Goal: Task Accomplishment & Management: Use online tool/utility

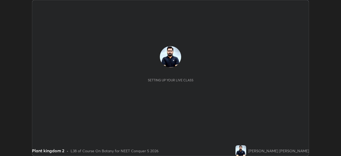
scroll to position [156, 341]
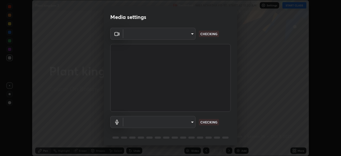
type input "5ae49b96af4897e6a410d98cecc9f5d5c34ce44bf214f7471ac41fe3bf41cfd7"
type input "communications"
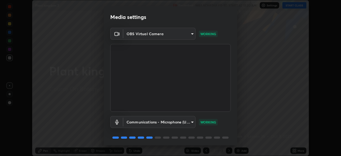
scroll to position [19, 0]
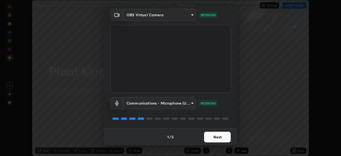
click at [211, 137] on button "Next" at bounding box center [217, 137] width 27 height 11
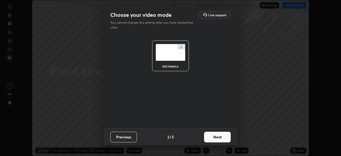
click at [213, 139] on button "Next" at bounding box center [217, 137] width 27 height 11
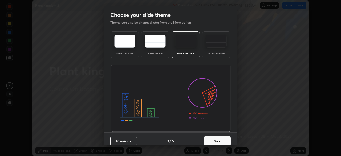
click at [214, 138] on button "Next" at bounding box center [217, 141] width 27 height 11
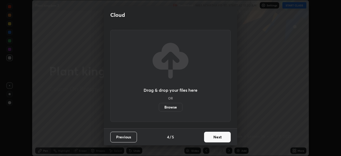
click at [214, 138] on button "Next" at bounding box center [217, 137] width 27 height 11
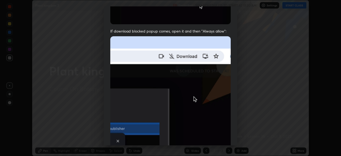
scroll to position [128, 0]
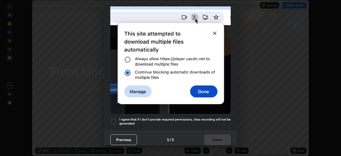
click at [211, 117] on h5 "I agree that if I don't provide required permissions, class recording will not …" at bounding box center [174, 121] width 111 height 8
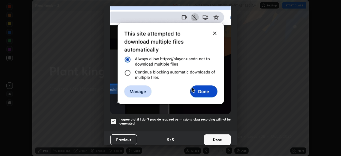
click at [216, 137] on button "Done" at bounding box center [217, 139] width 27 height 11
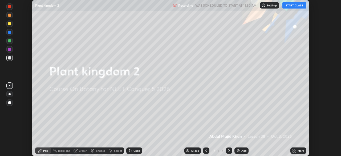
click at [295, 6] on button "START CLASS" at bounding box center [295, 5] width 24 height 6
